Goal: Use online tool/utility: Utilize a website feature to perform a specific function

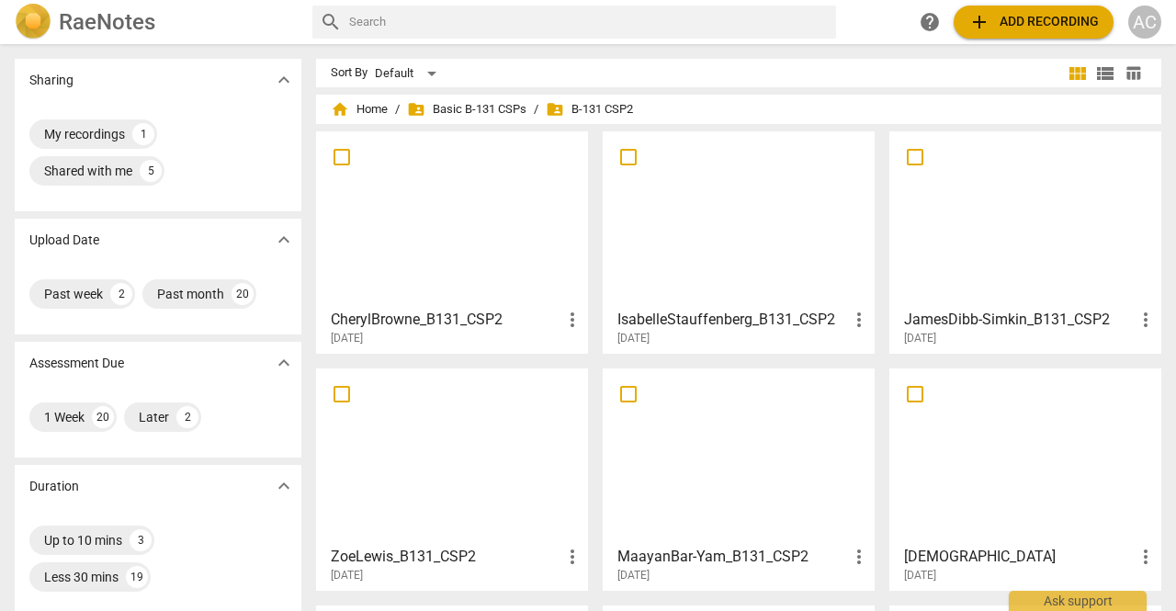
scroll to position [550, 0]
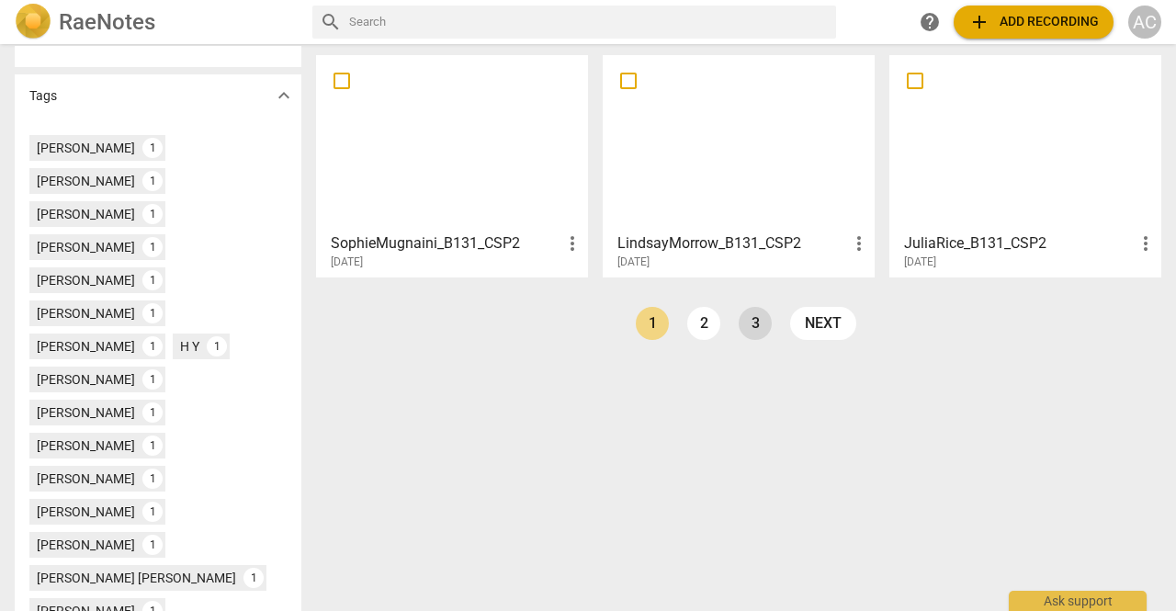
click at [753, 316] on link "3" at bounding box center [754, 323] width 33 height 33
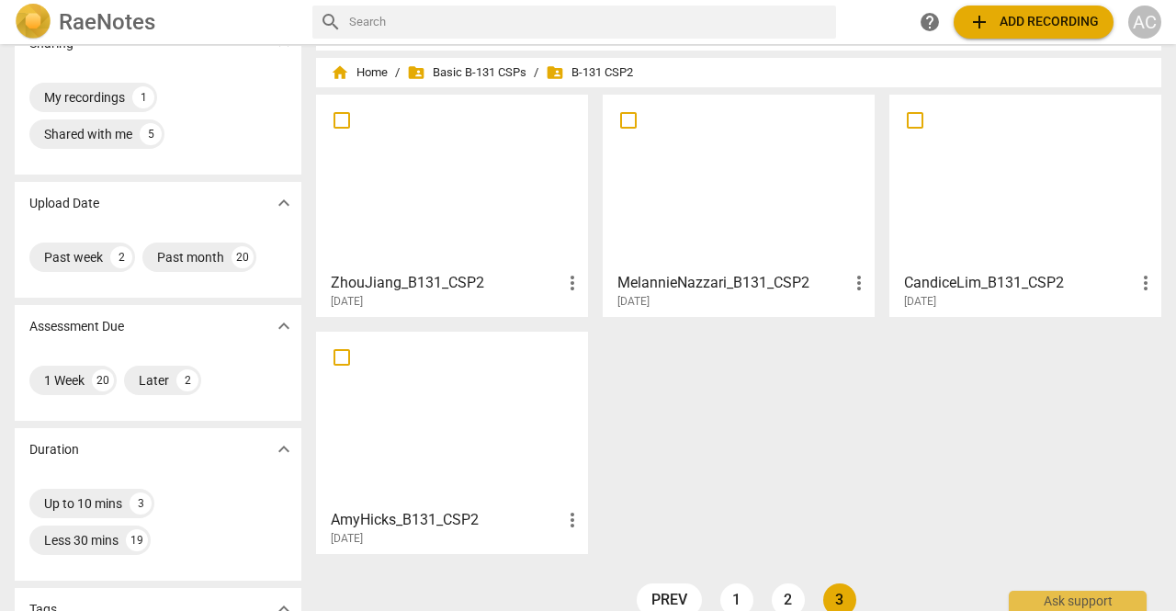
scroll to position [73, 0]
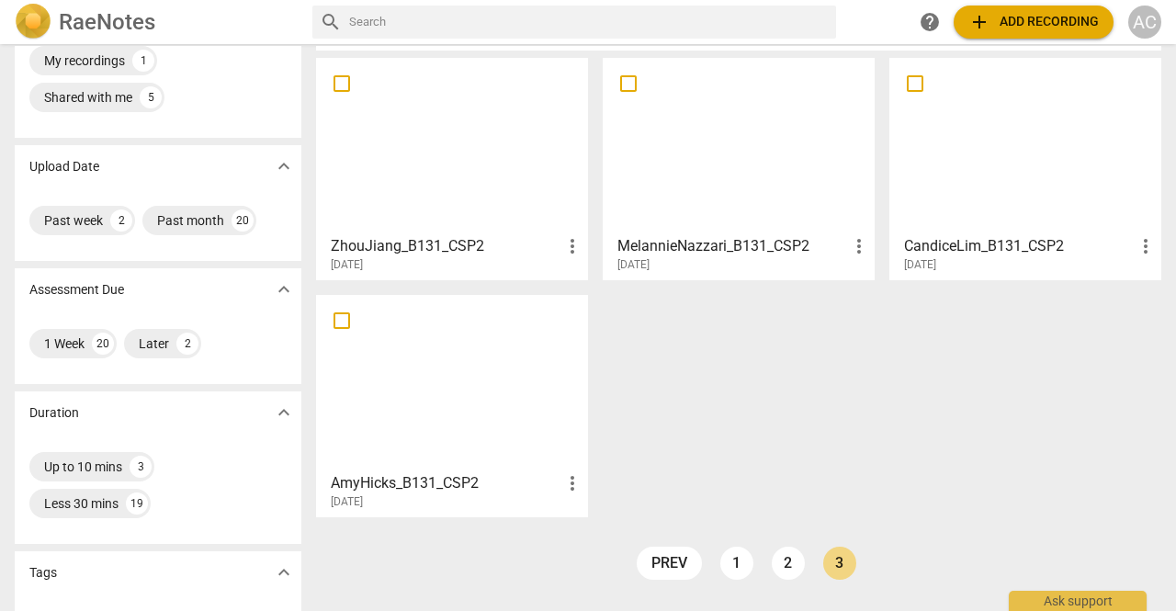
click at [702, 141] on div at bounding box center [738, 145] width 259 height 163
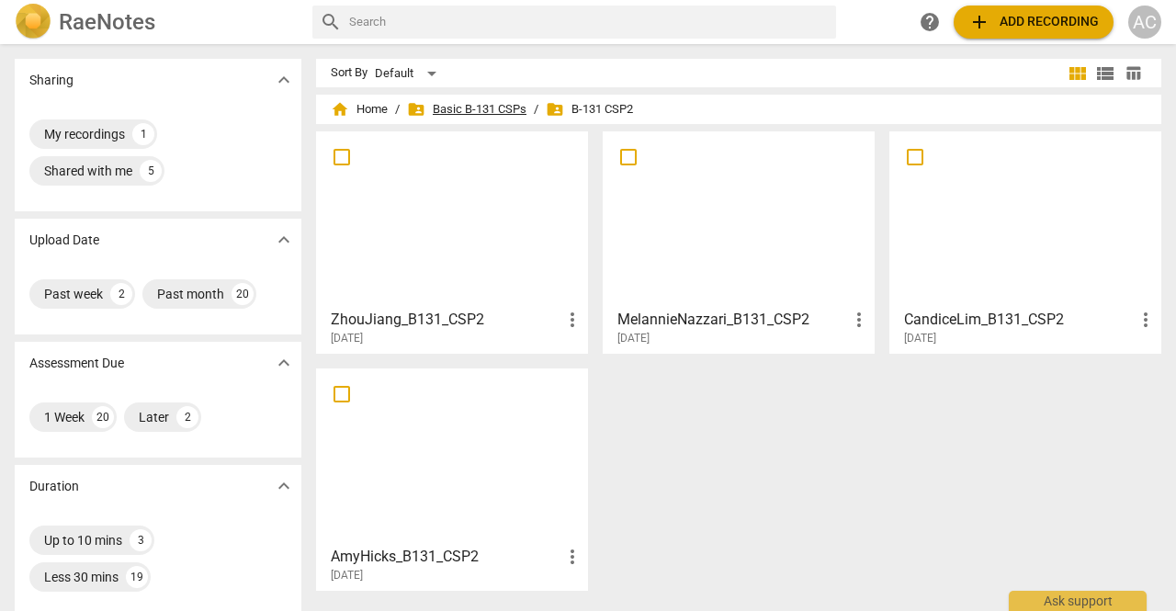
click at [501, 106] on span "folder_shared Basic B-131 CSPs" at bounding box center [466, 109] width 119 height 18
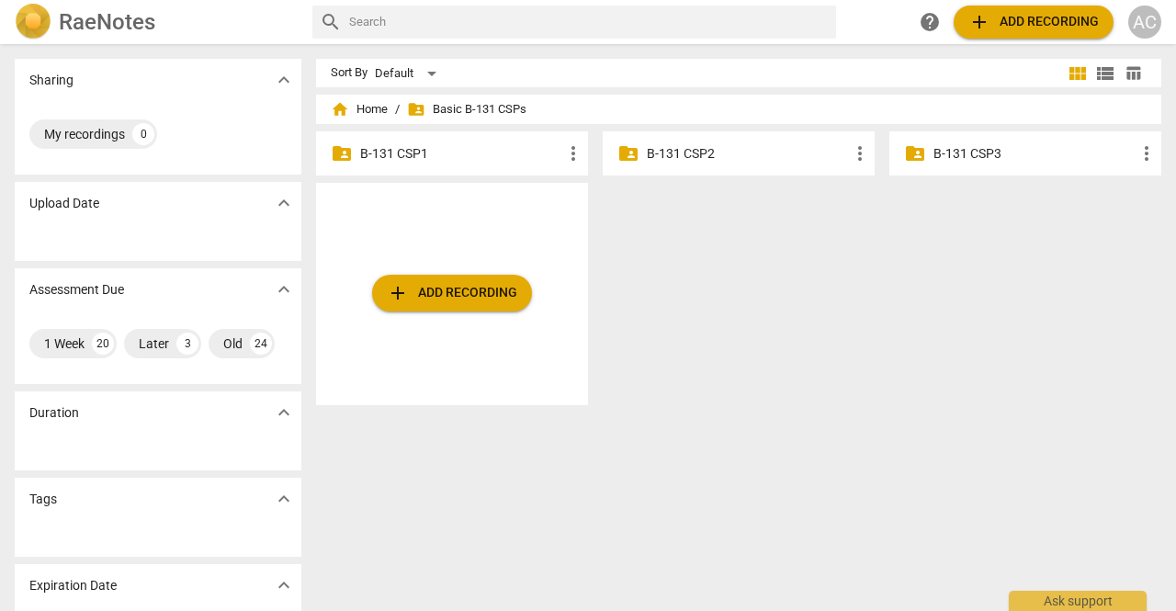
click at [410, 159] on p "B-131 CSP1" at bounding box center [461, 153] width 202 height 19
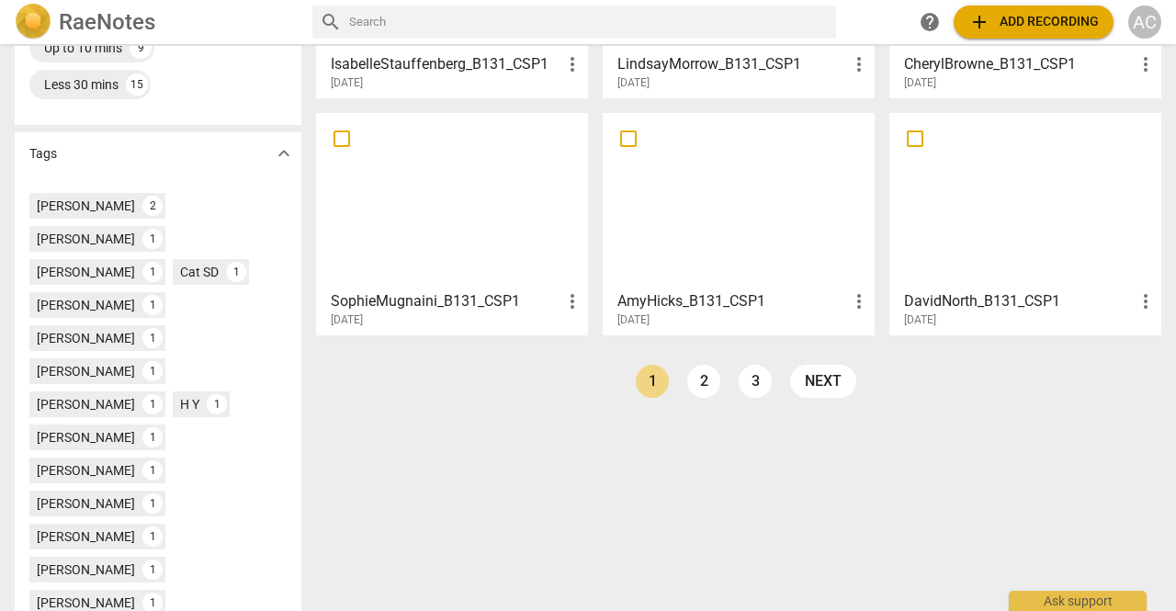
scroll to position [514, 0]
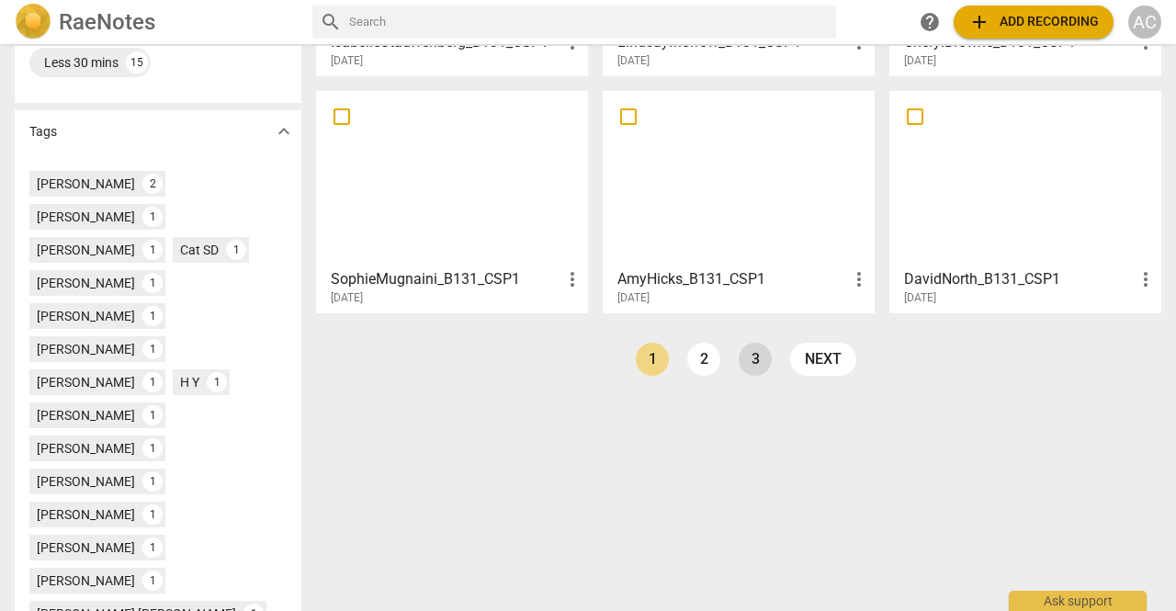
click at [755, 359] on link "3" at bounding box center [754, 359] width 33 height 33
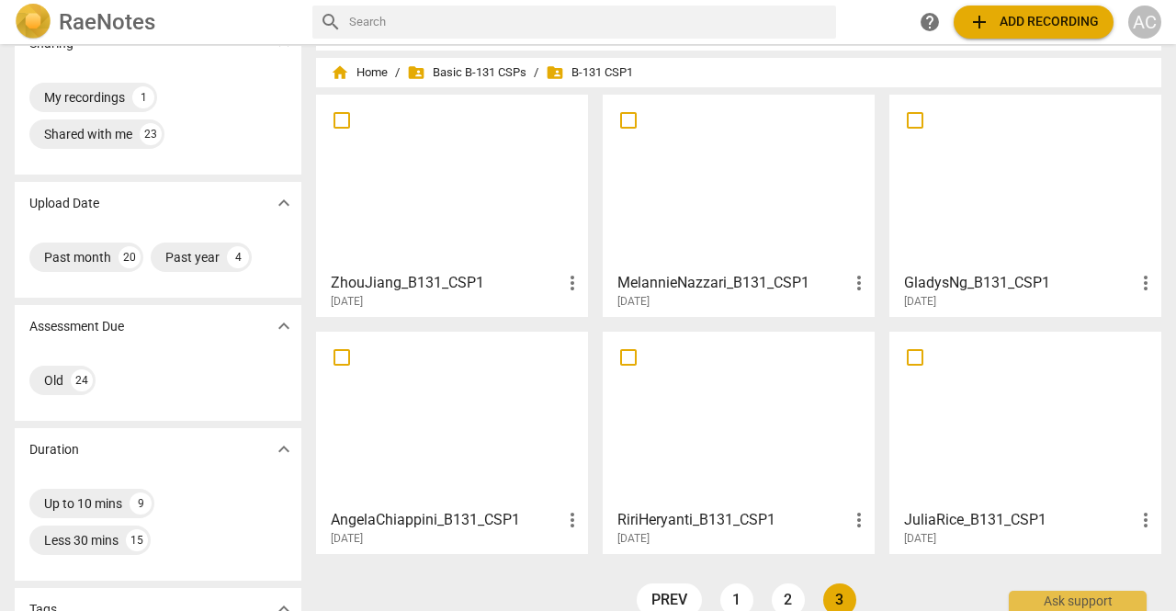
scroll to position [73, 0]
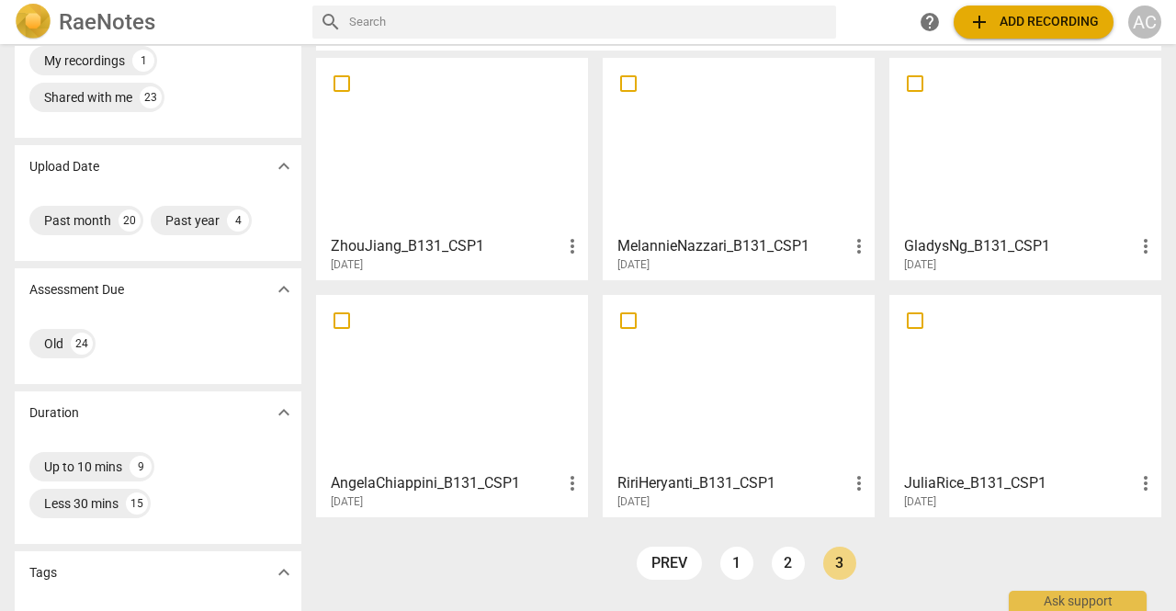
click at [504, 405] on div at bounding box center [451, 382] width 259 height 163
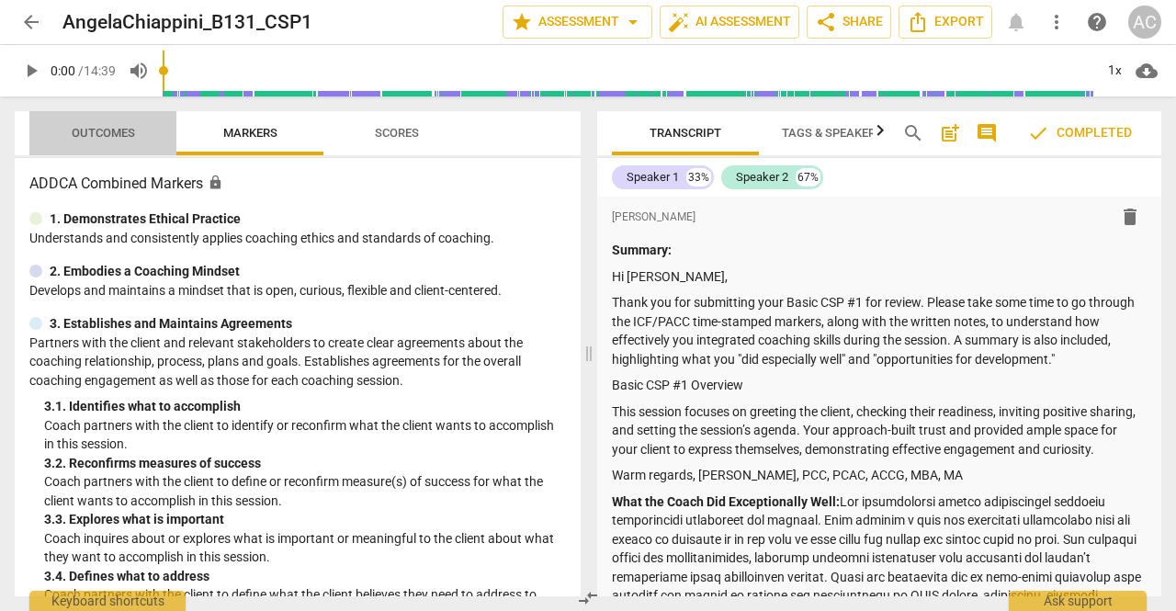
click at [107, 139] on span "Outcomes" at bounding box center [103, 133] width 63 height 14
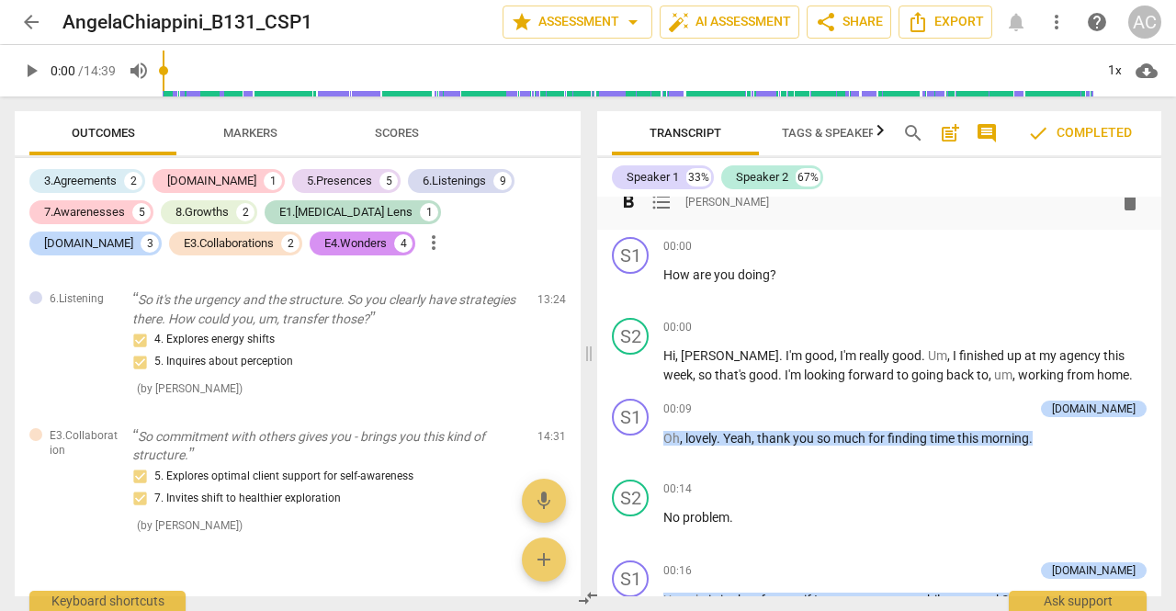
scroll to position [5752, 0]
click at [29, 22] on span "arrow_back" at bounding box center [31, 22] width 22 height 22
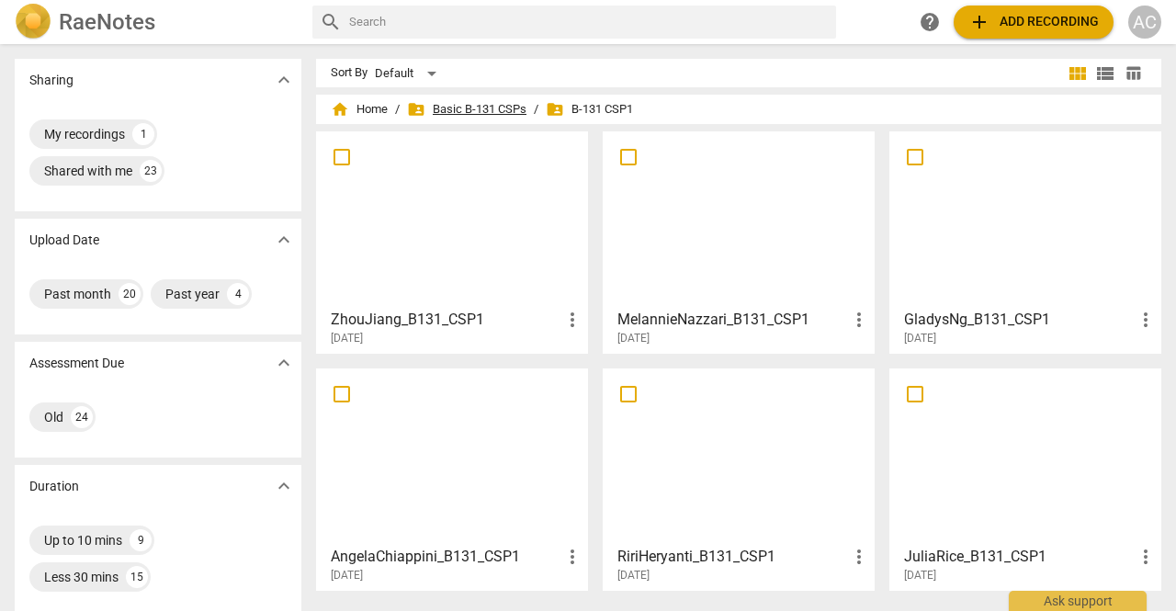
click at [467, 104] on span "folder_shared Basic B-131 CSPs" at bounding box center [466, 109] width 119 height 18
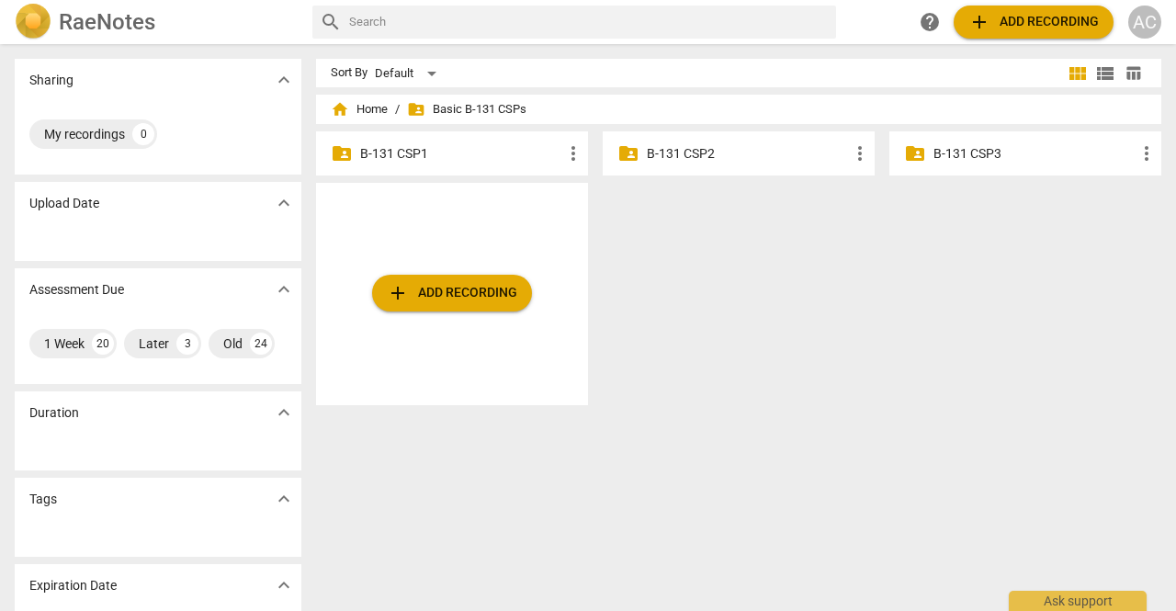
click at [706, 153] on p "B-131 CSP2" at bounding box center [748, 153] width 202 height 19
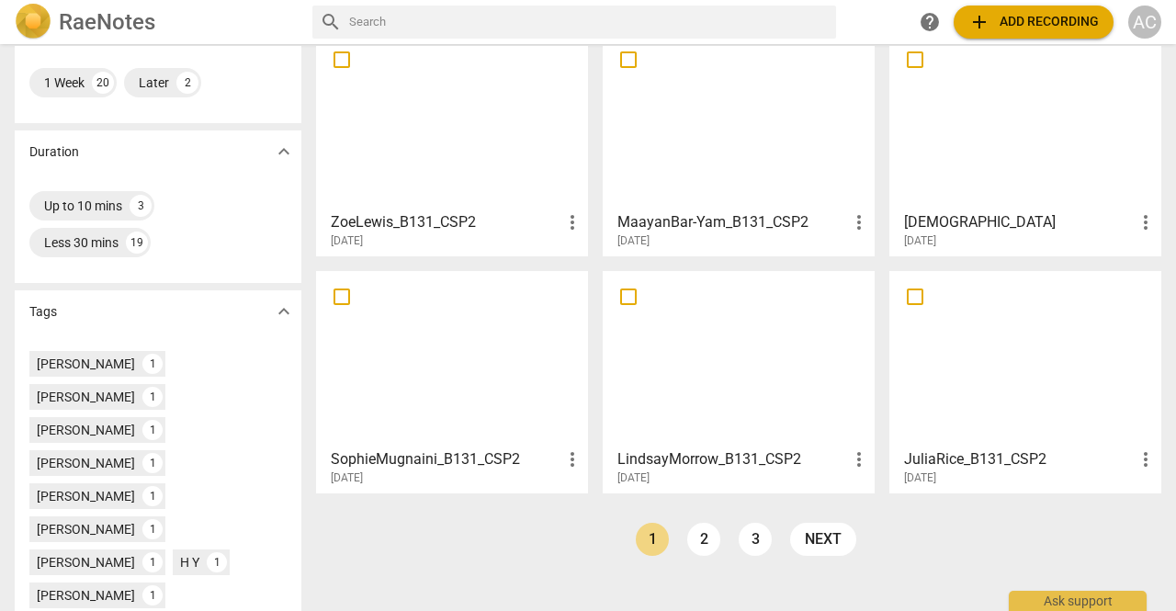
scroll to position [439, 0]
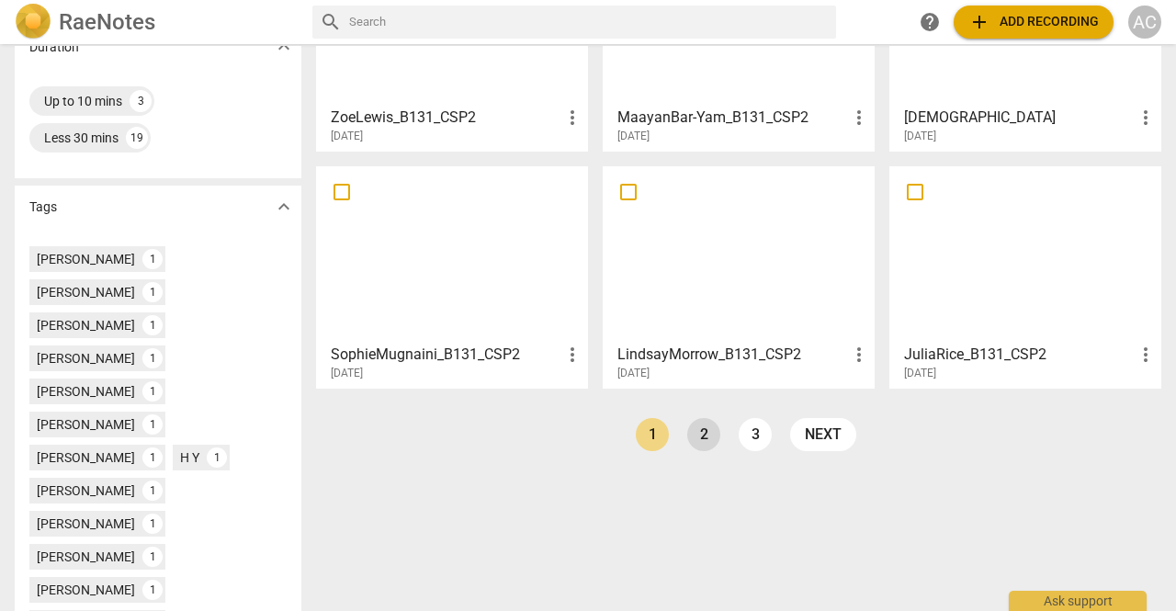
click at [702, 436] on link "2" at bounding box center [703, 434] width 33 height 33
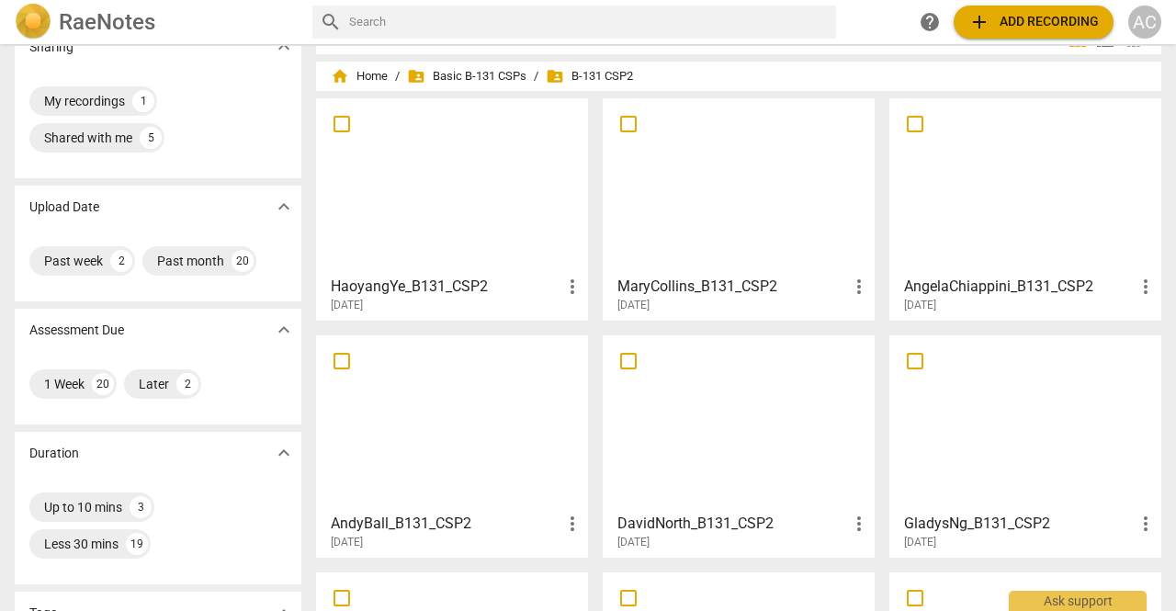
scroll to position [40, 0]
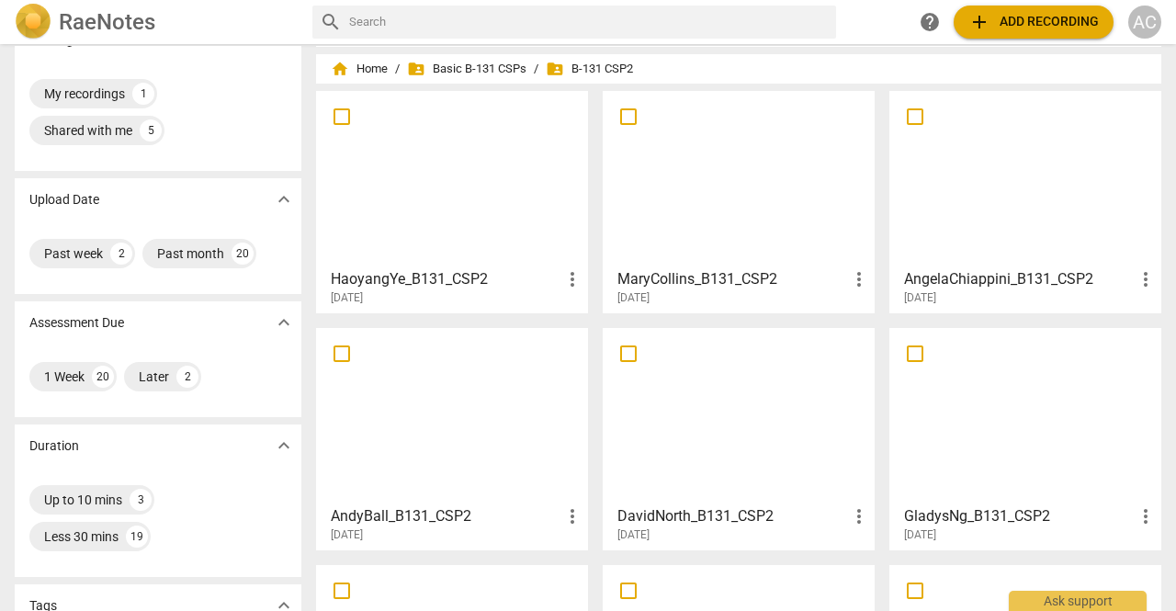
click at [996, 198] on div at bounding box center [1024, 178] width 259 height 163
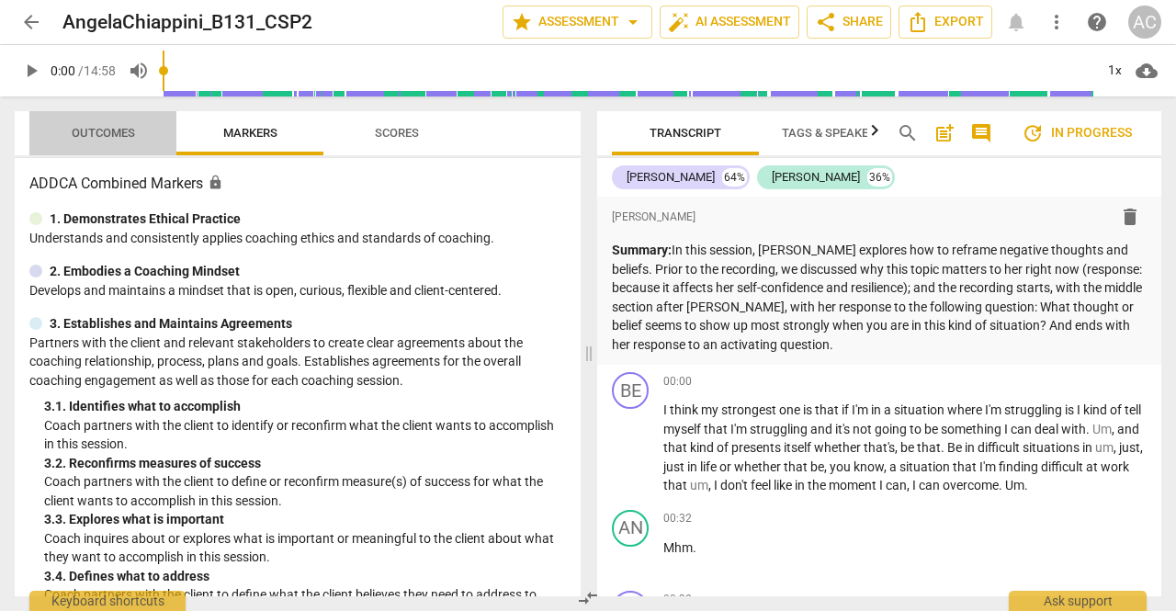
click at [123, 124] on span "Outcomes" at bounding box center [103, 133] width 107 height 25
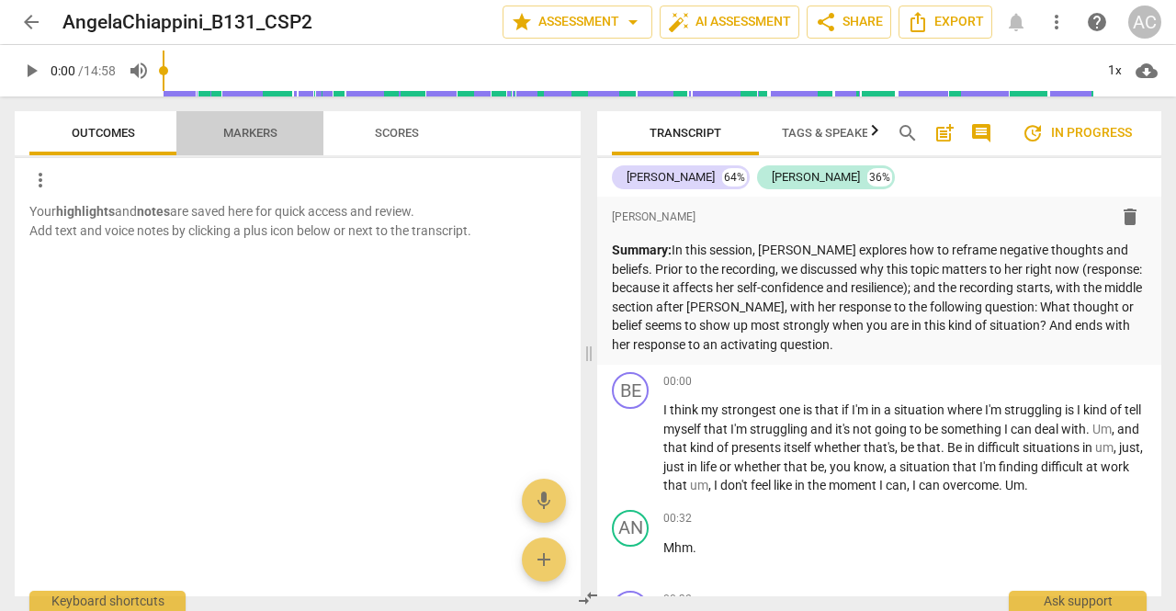
click at [261, 133] on span "Markers" at bounding box center [250, 133] width 54 height 14
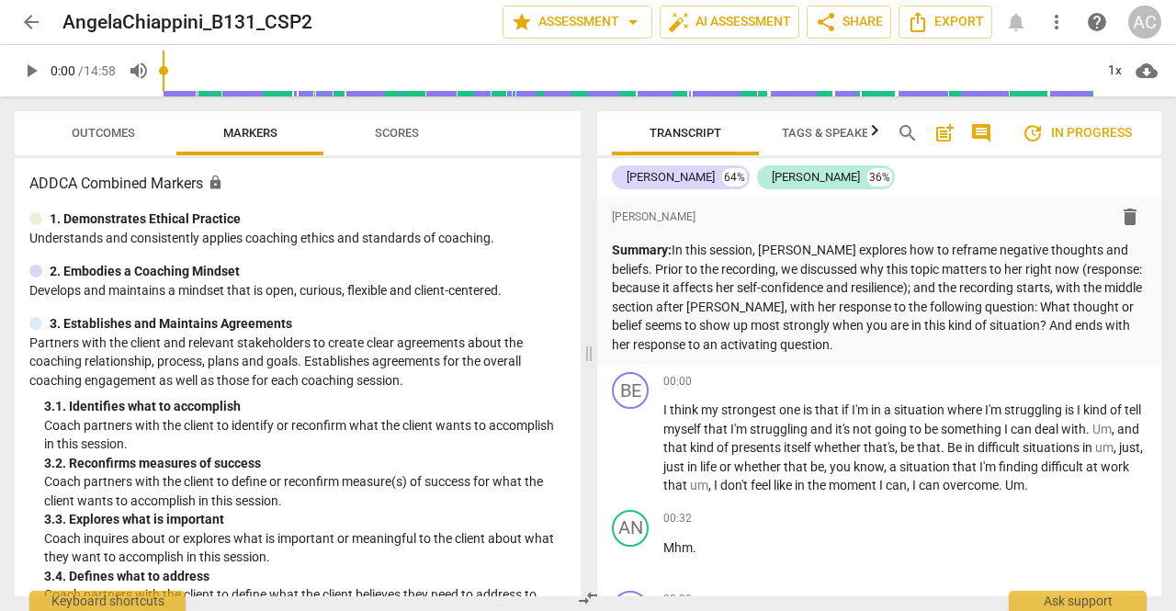
click at [402, 133] on span "Scores" at bounding box center [397, 133] width 44 height 14
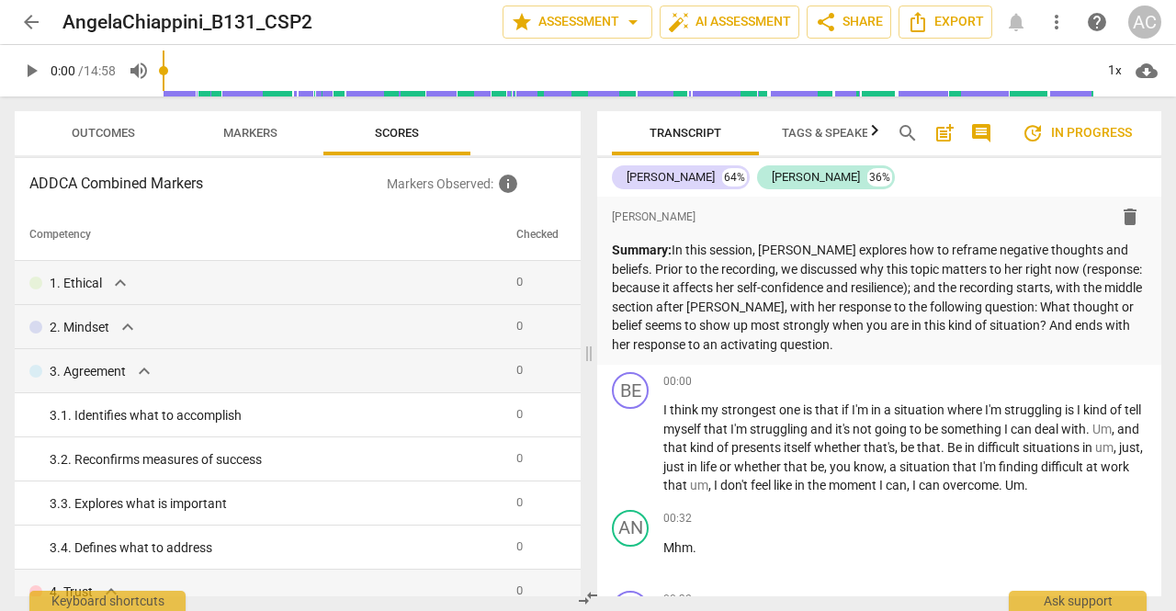
click at [111, 137] on span "Outcomes" at bounding box center [103, 133] width 63 height 14
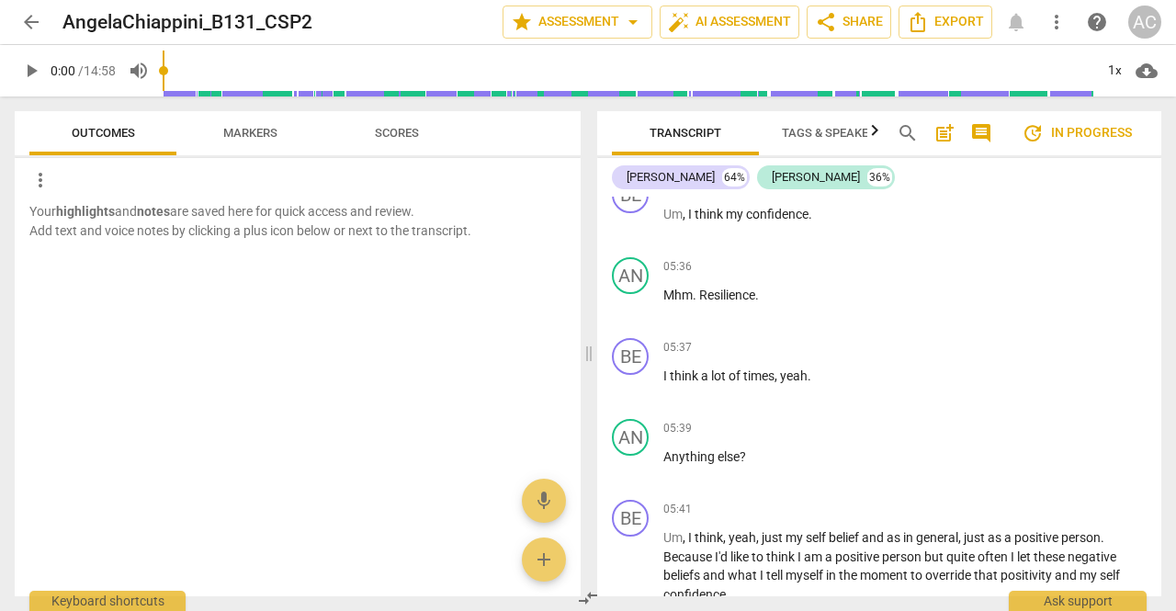
scroll to position [2568, 0]
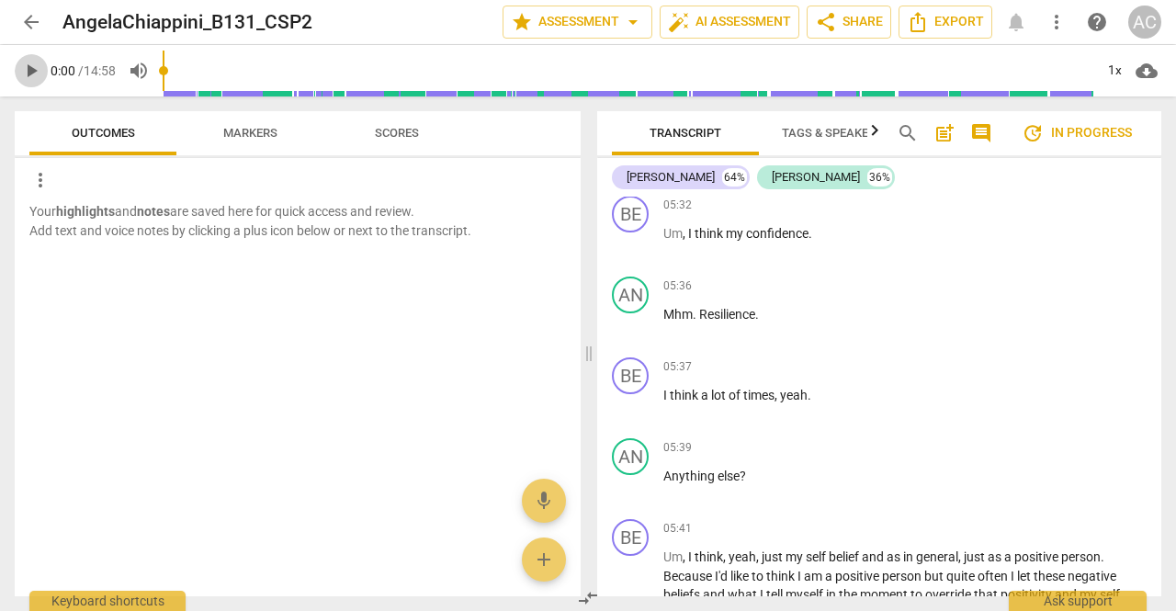
click at [29, 75] on span "play_arrow" at bounding box center [31, 71] width 22 height 22
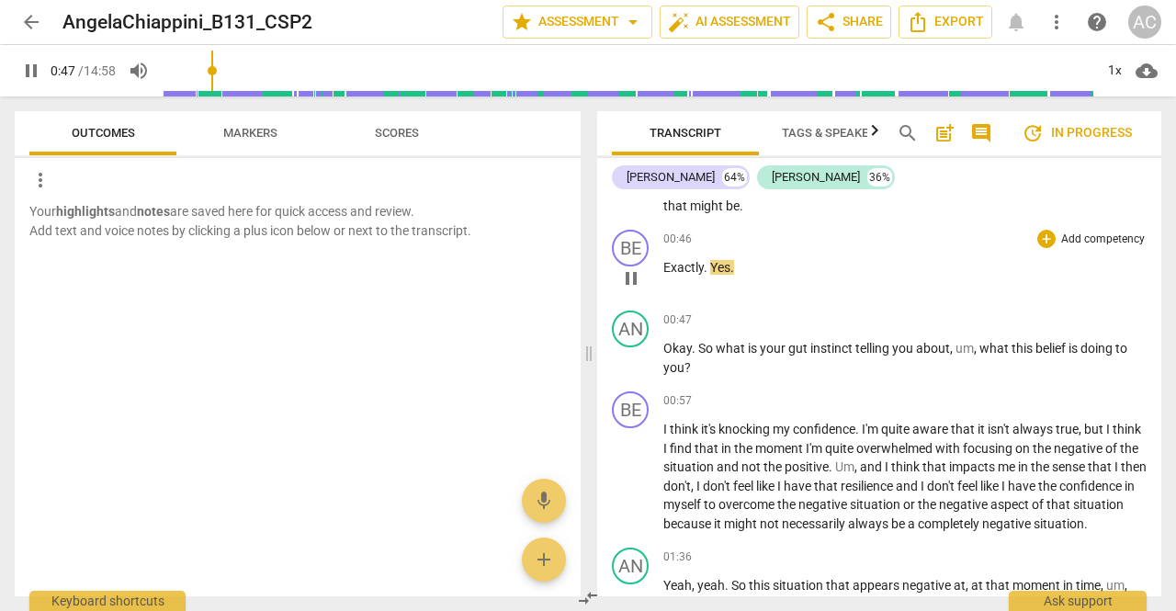
scroll to position [561, 0]
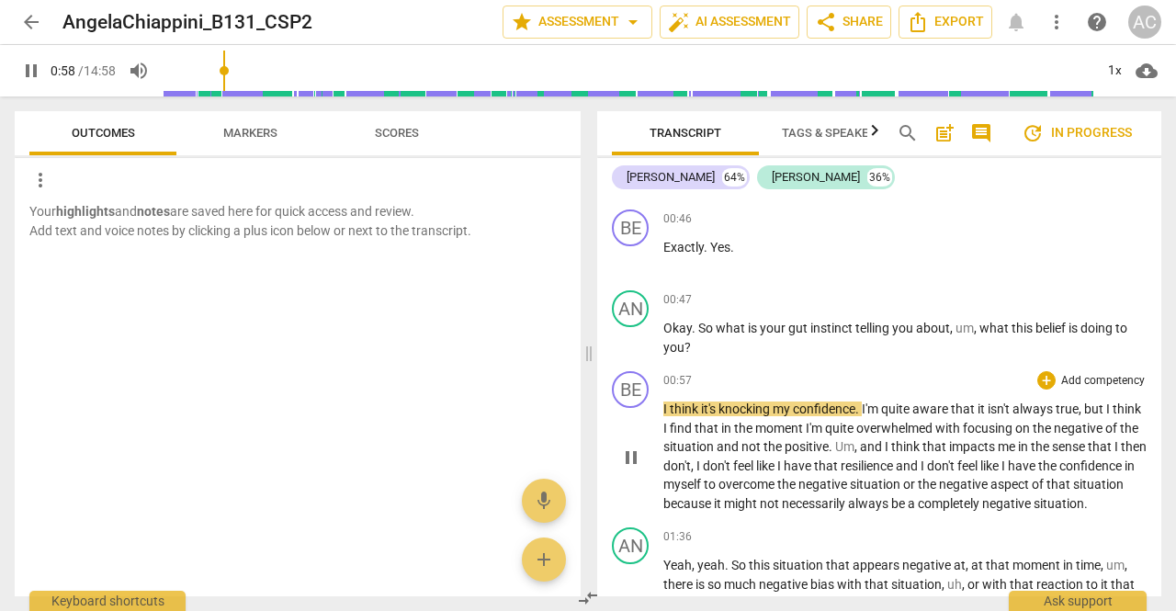
click at [771, 377] on div "00:57 + Add competency keyboard_arrow_right" at bounding box center [904, 380] width 483 height 18
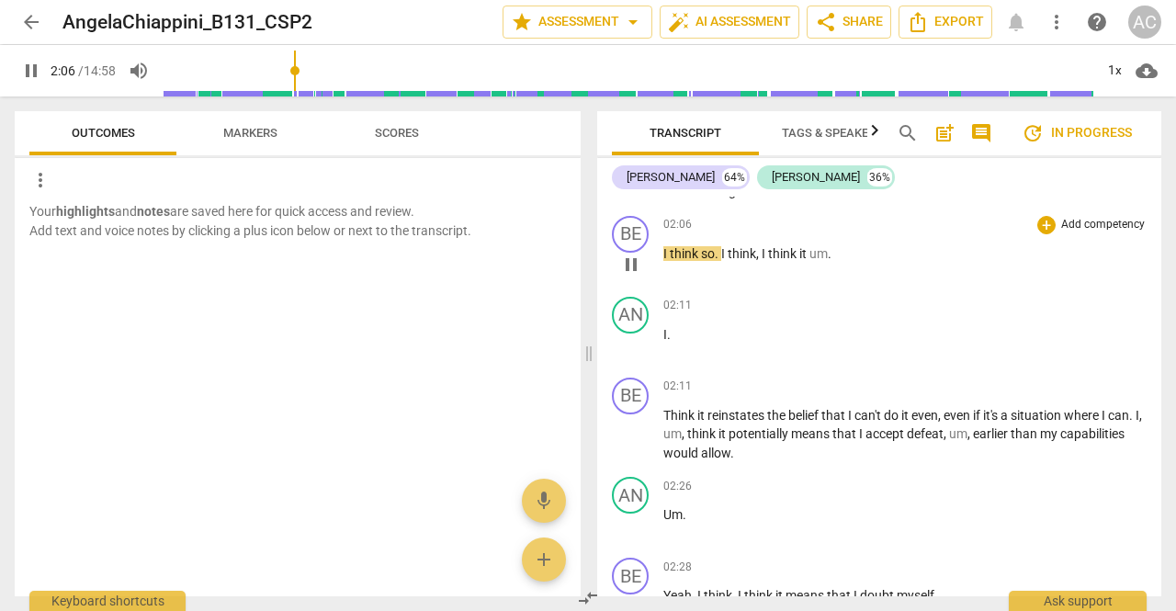
scroll to position [1012, 0]
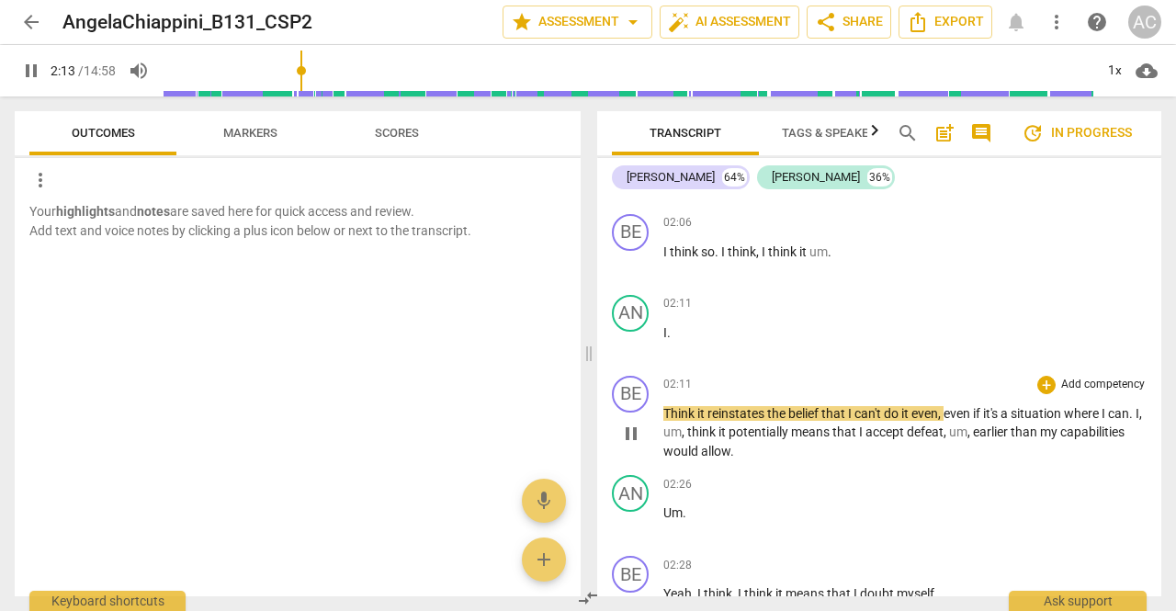
click at [663, 421] on span "Think" at bounding box center [680, 413] width 34 height 15
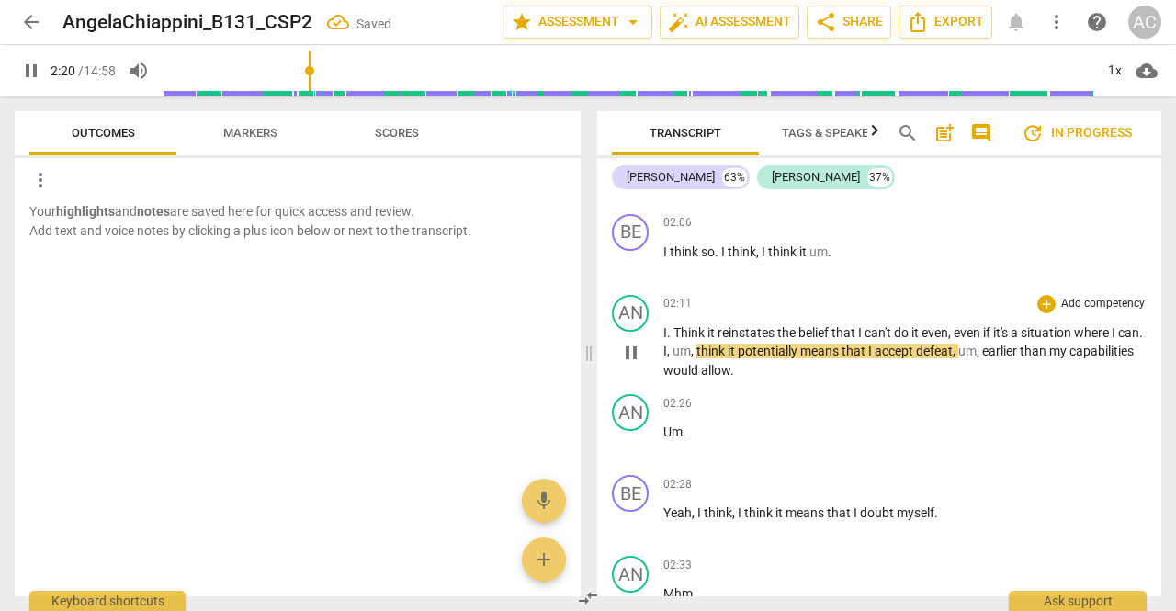
click at [673, 340] on span "Think" at bounding box center [690, 332] width 34 height 15
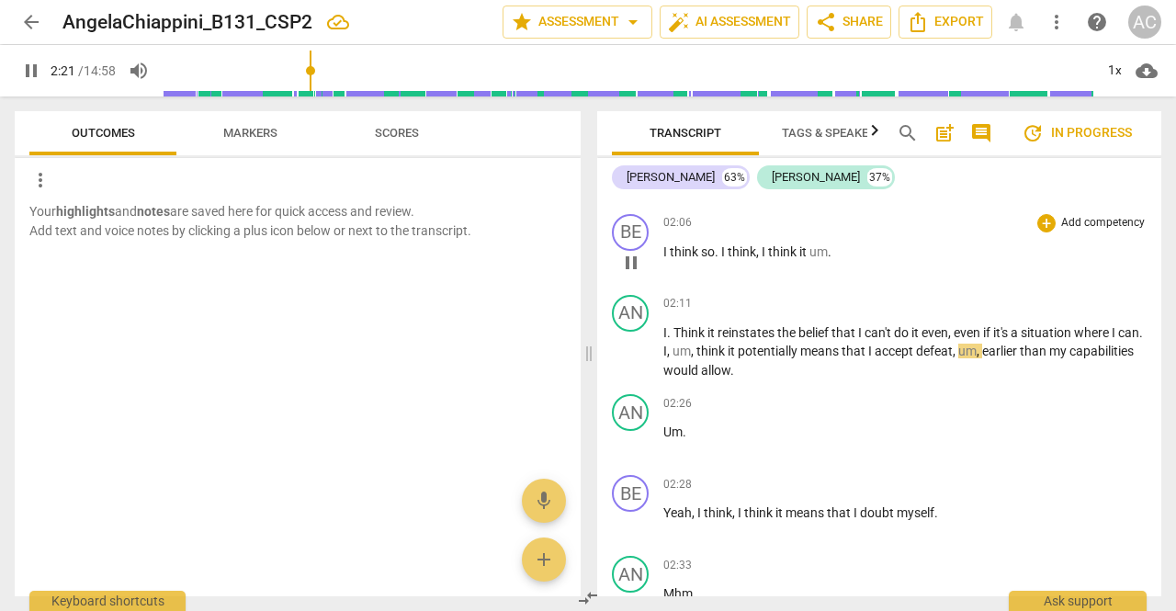
type input "142"
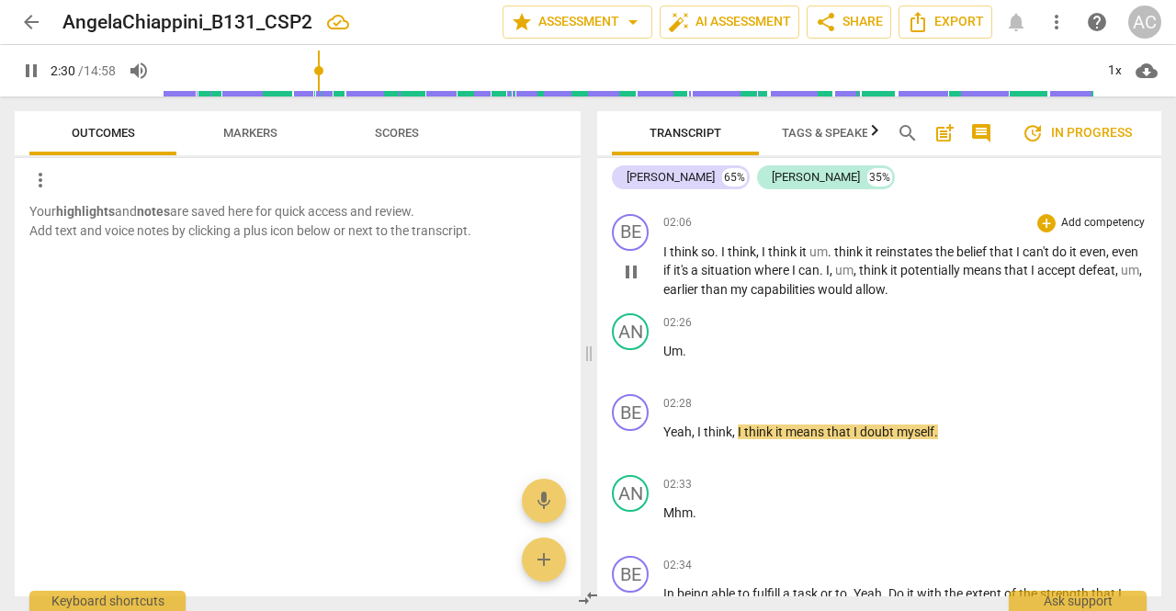
click at [835, 259] on span "think" at bounding box center [849, 251] width 31 height 15
type input "151"
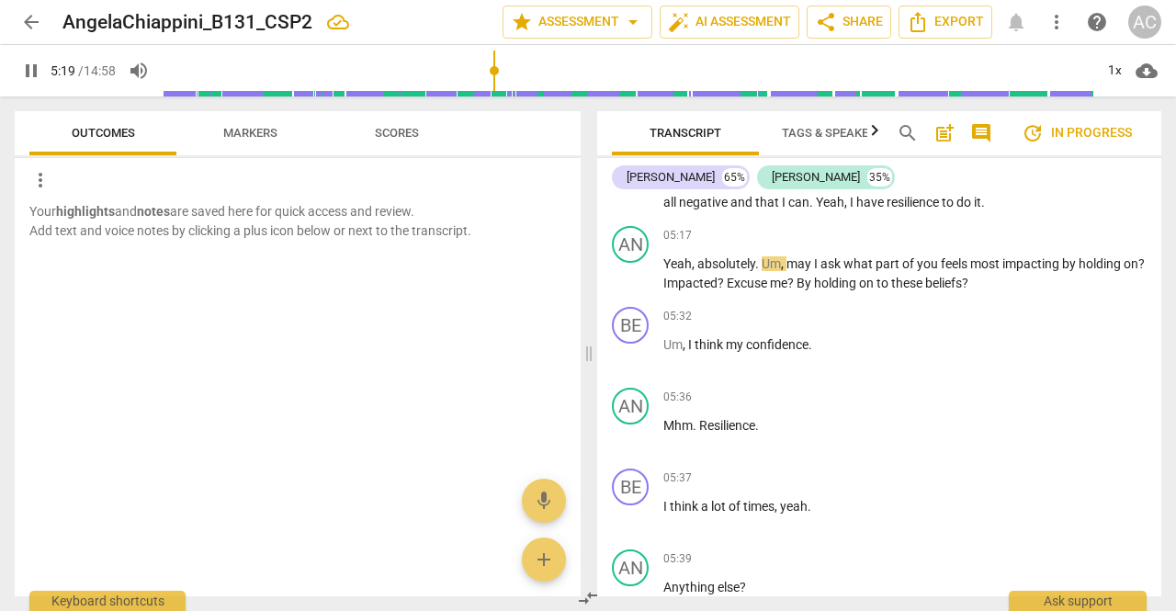
scroll to position [2305, 0]
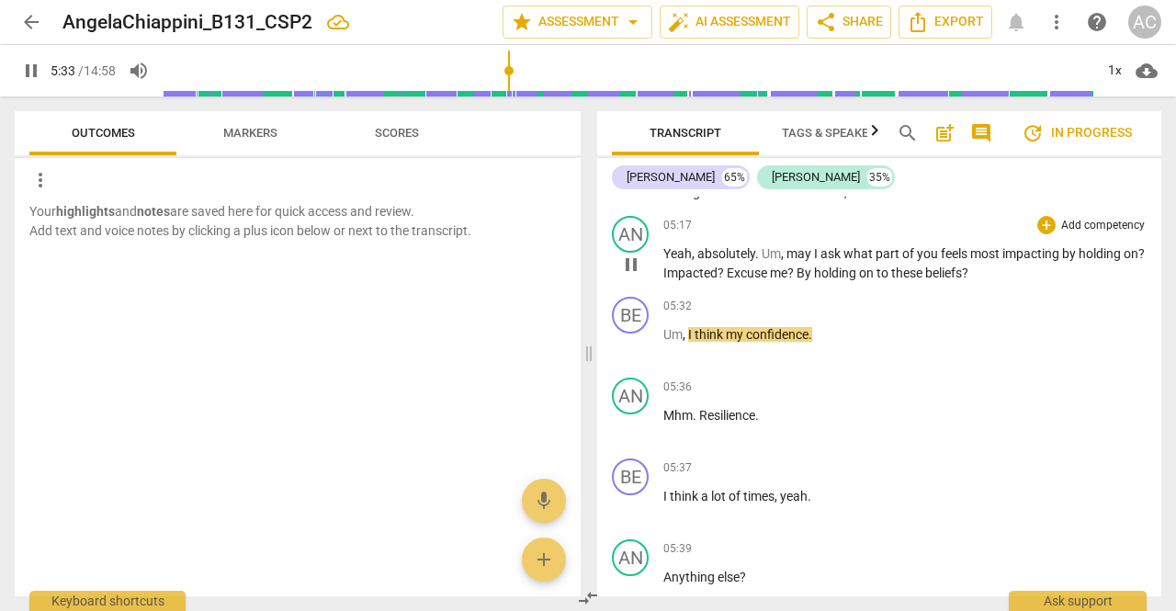
click at [814, 280] on span "By" at bounding box center [804, 272] width 17 height 15
type input "335"
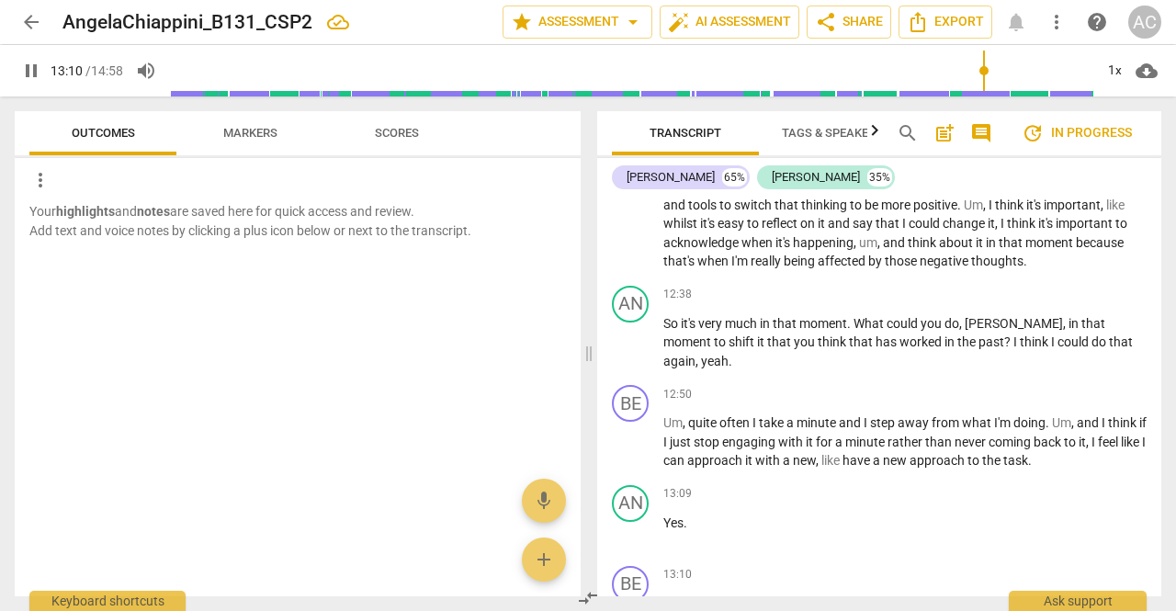
scroll to position [5499, 0]
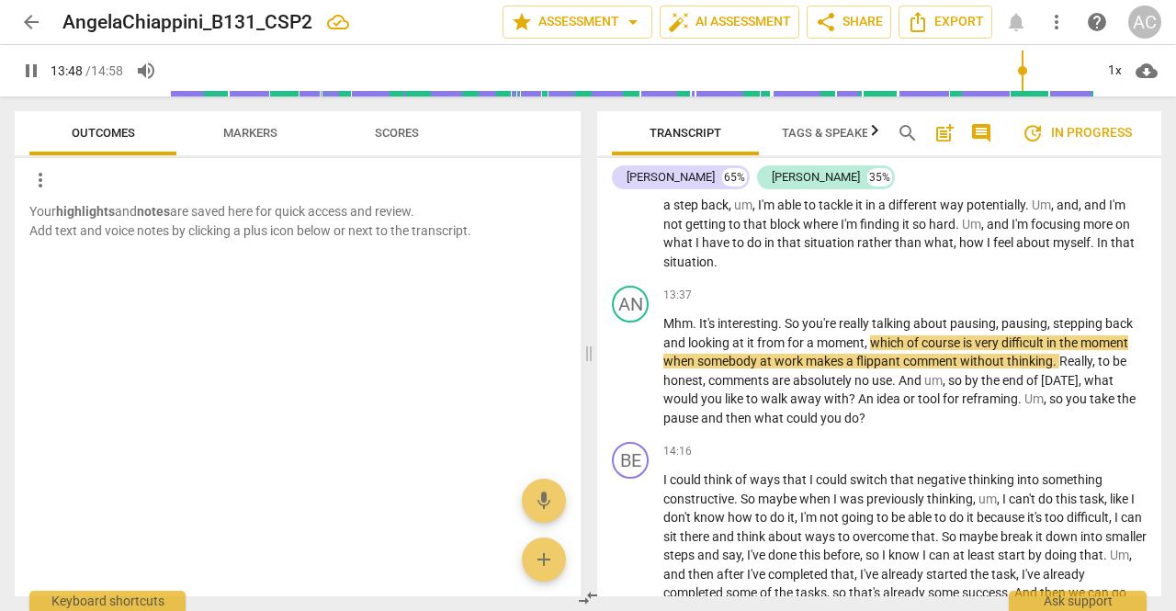
click at [829, 272] on p "And therefore I think with kind of a clear head and fresh set of eyes , having …" at bounding box center [904, 224] width 483 height 95
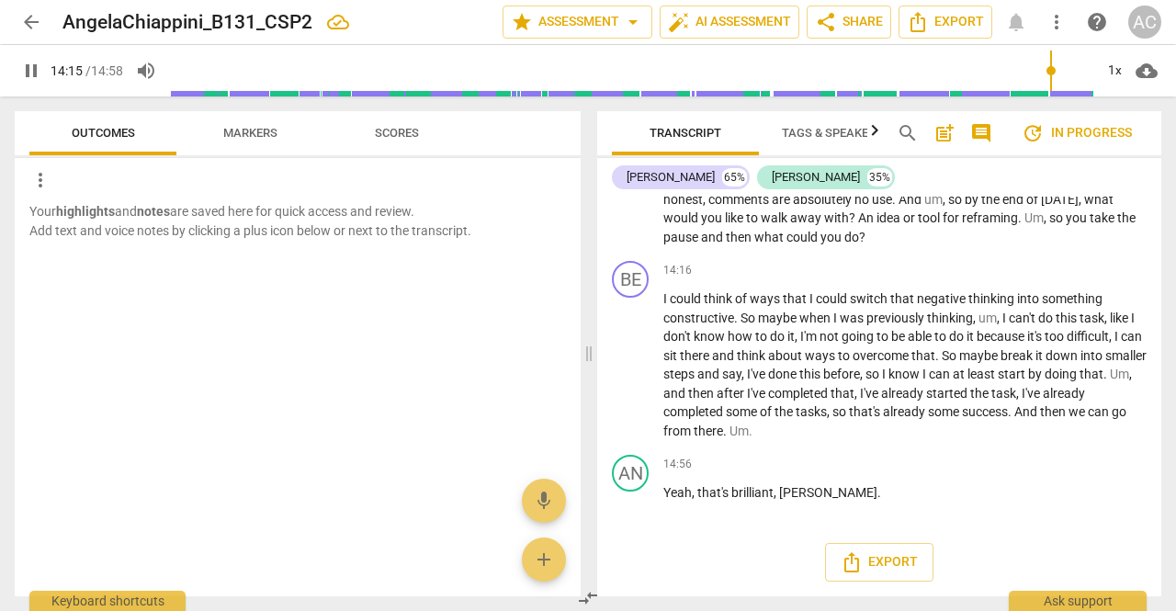
scroll to position [5698, 0]
type input "898"
click at [1146, 23] on div "AC" at bounding box center [1144, 22] width 33 height 33
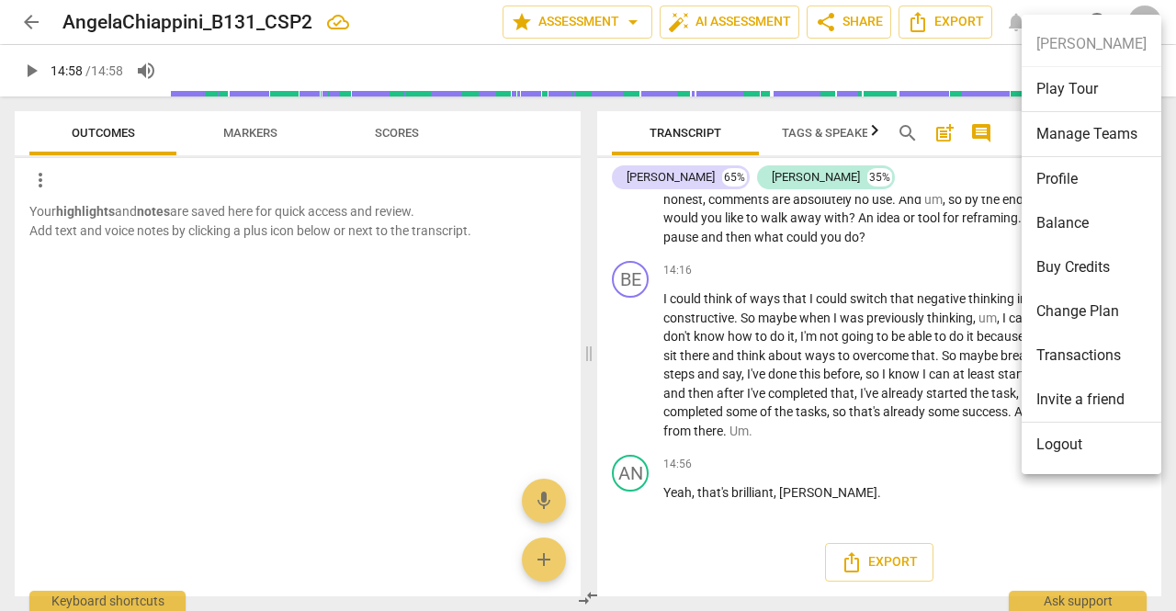
click at [1069, 440] on li "Logout" at bounding box center [1091, 444] width 140 height 44
